Goal: Transaction & Acquisition: Purchase product/service

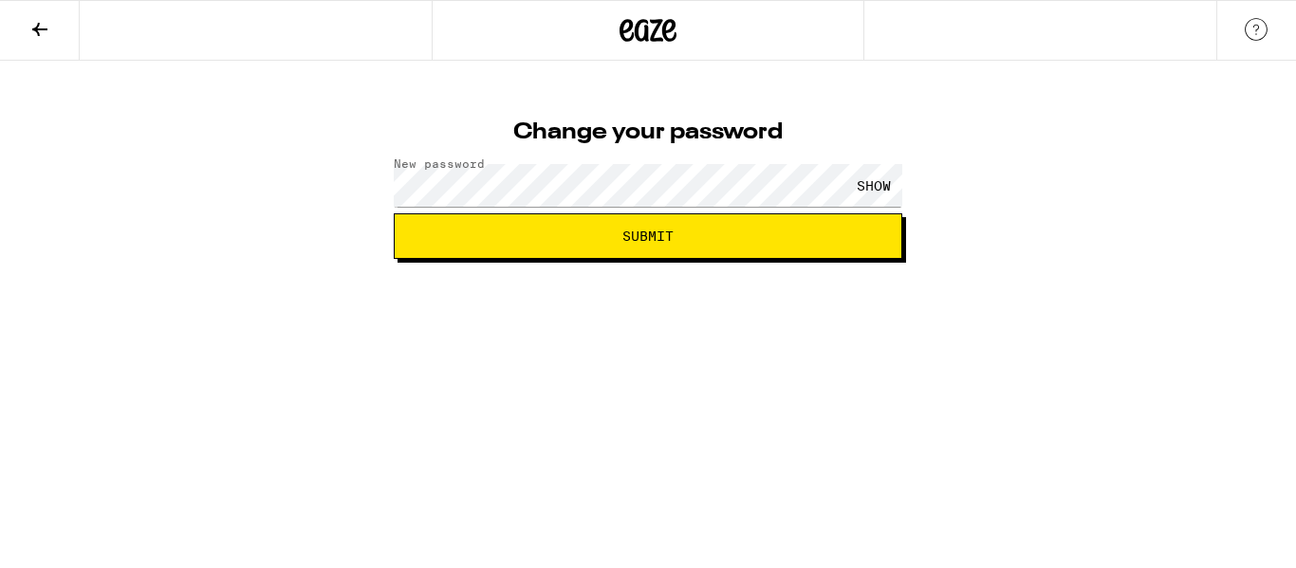
click at [6, 188] on div "Change your password New password SHOW Submit" at bounding box center [648, 160] width 1296 height 198
click at [162, 175] on div "Change your password New password SHOW Submit" at bounding box center [648, 160] width 1296 height 198
click at [872, 177] on div "SHOW" at bounding box center [874, 185] width 57 height 43
click at [623, 231] on span "Submit" at bounding box center [648, 236] width 51 height 13
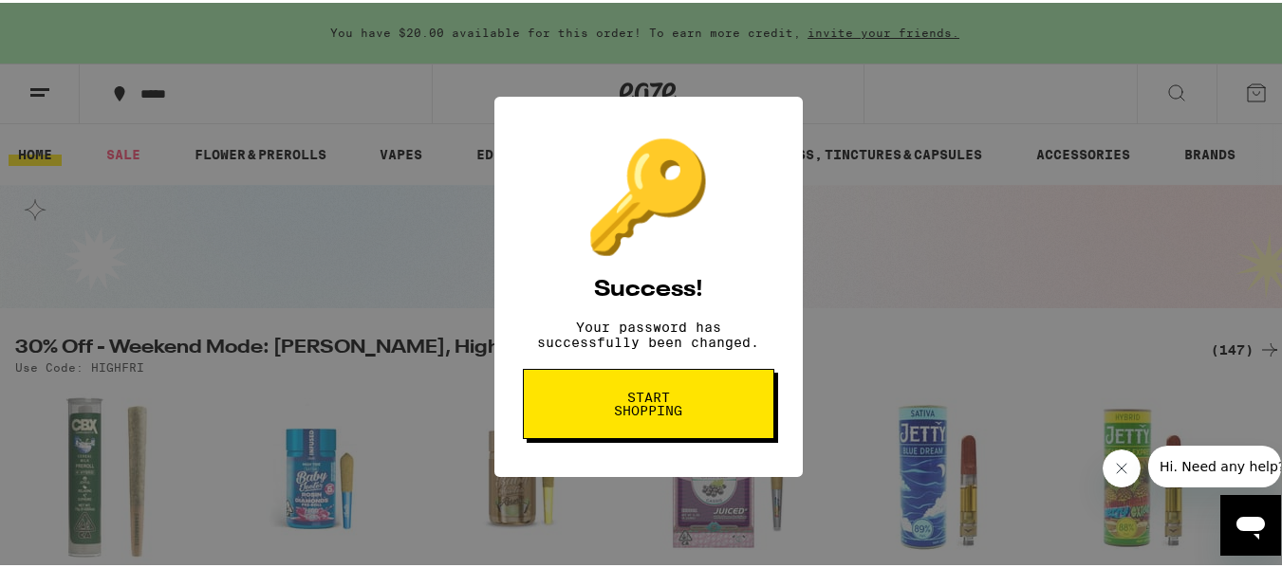
click at [673, 415] on span "Start shopping" at bounding box center [649, 401] width 98 height 27
